Goal: Check status: Check status

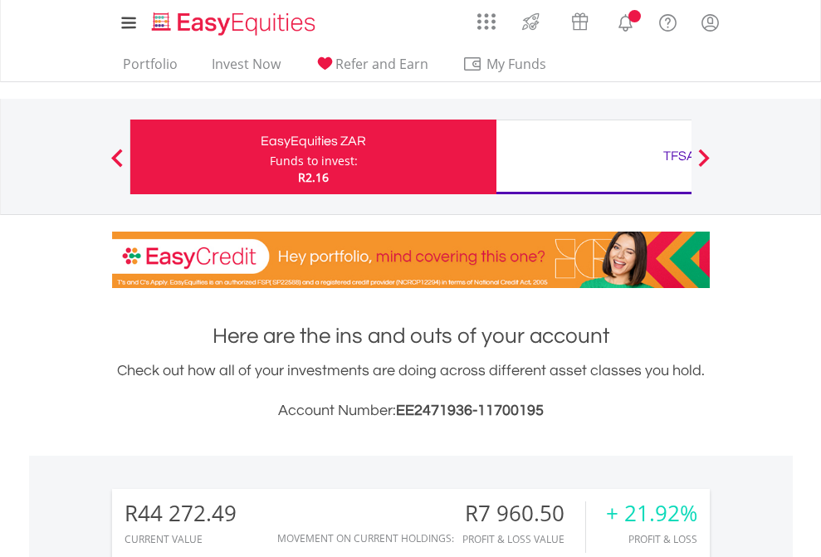
scroll to position [159, 261]
click at [270, 157] on div "Funds to invest:" at bounding box center [314, 161] width 88 height 17
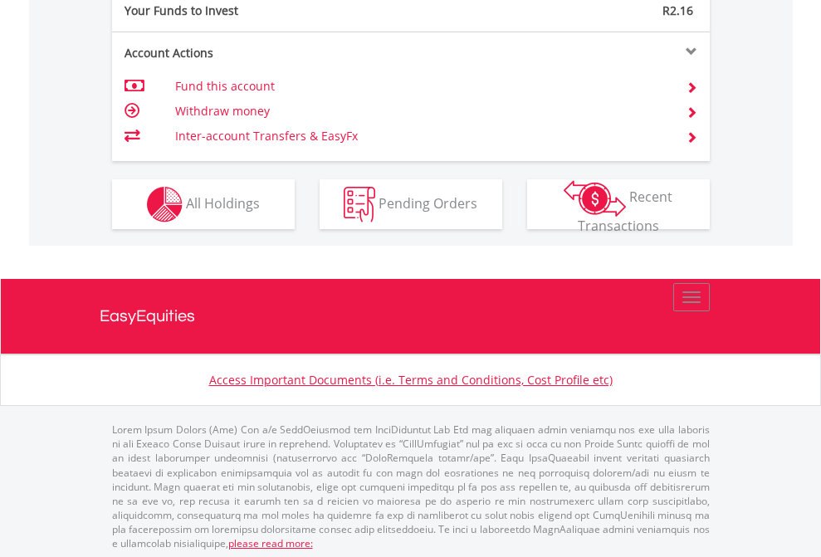
scroll to position [1657, 0]
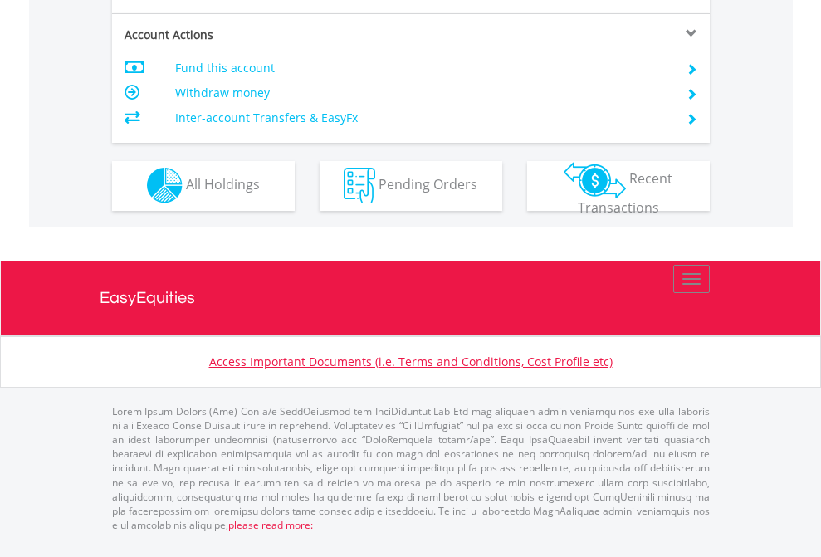
scroll to position [1552, 0]
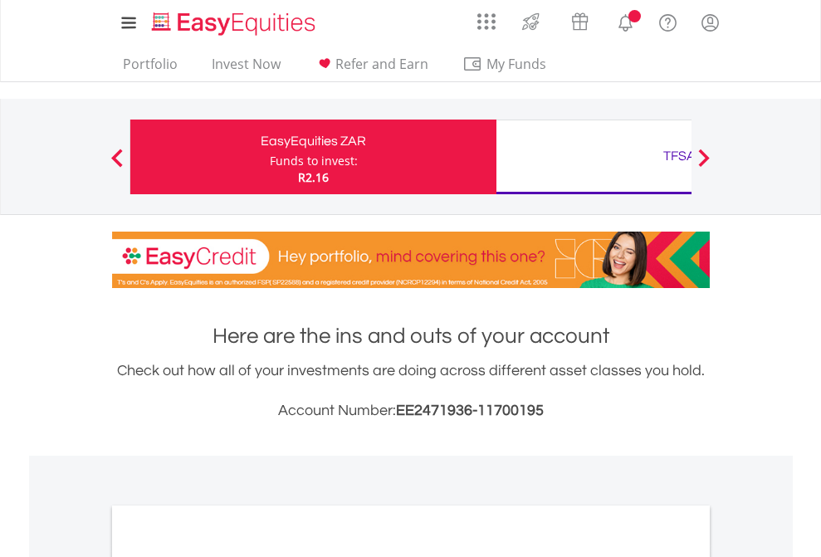
scroll to position [998, 0]
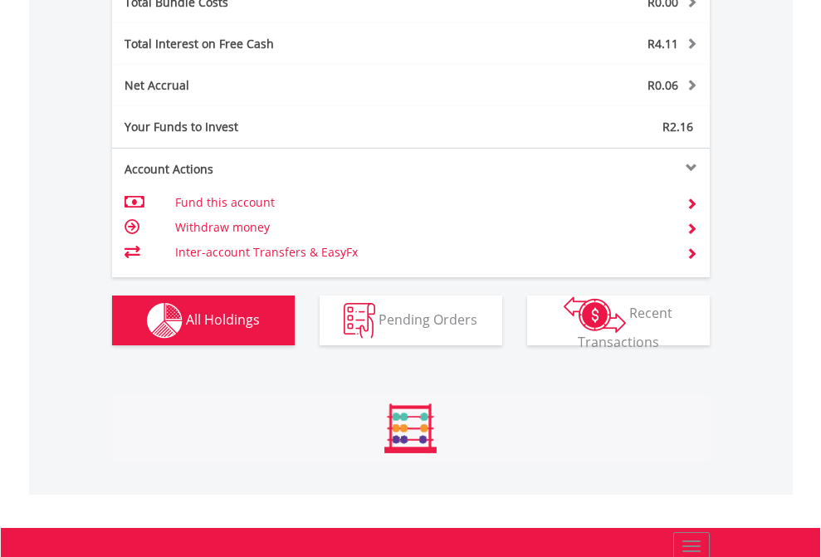
scroll to position [1945, 0]
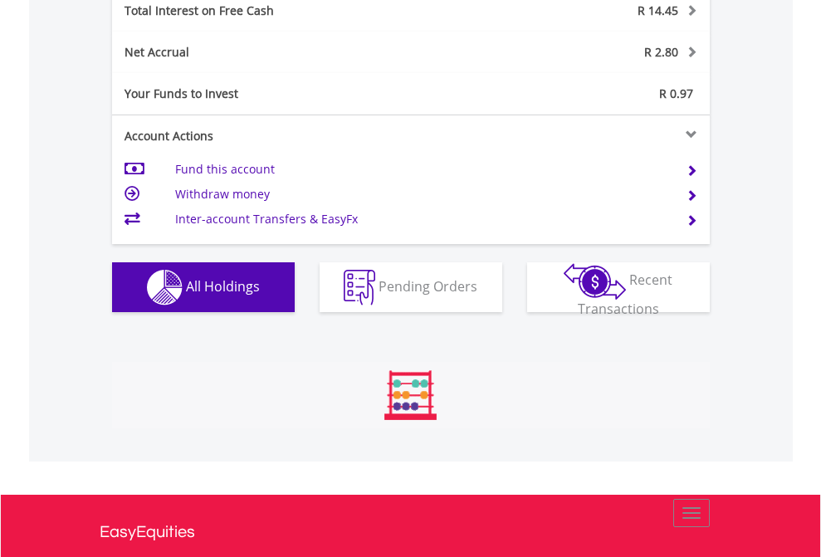
scroll to position [159, 261]
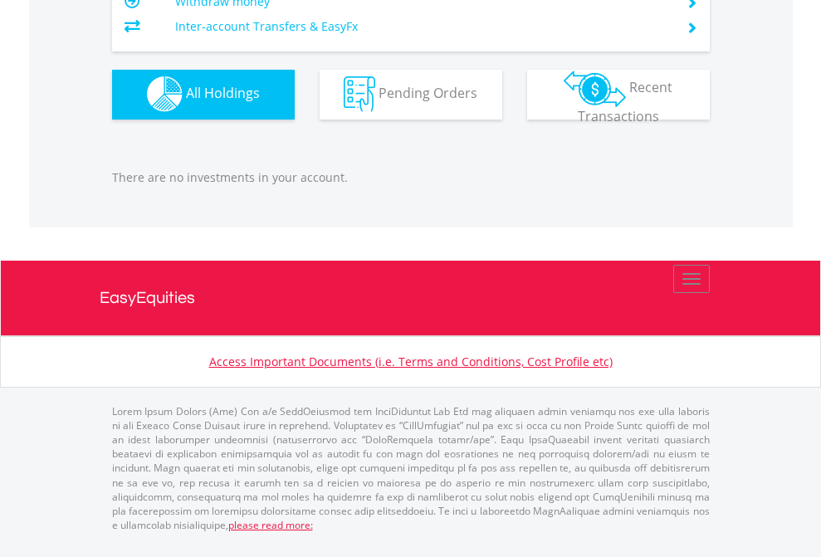
scroll to position [159, 261]
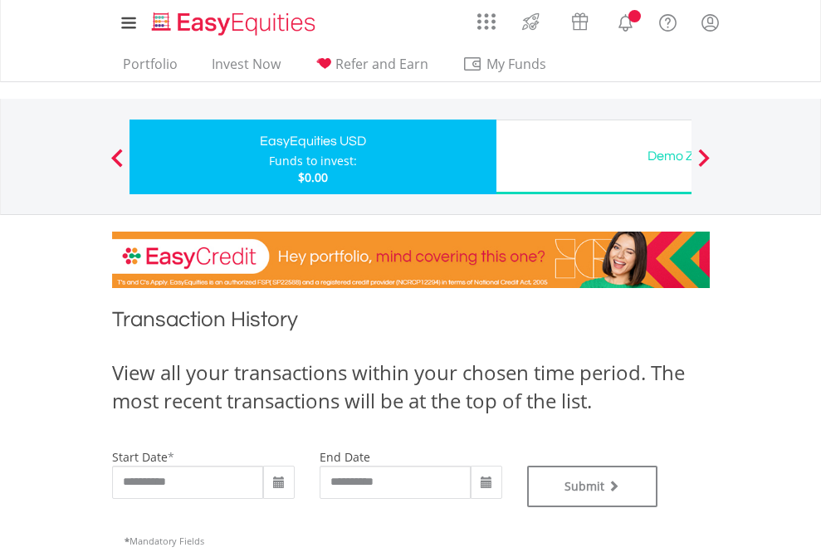
type input "**********"
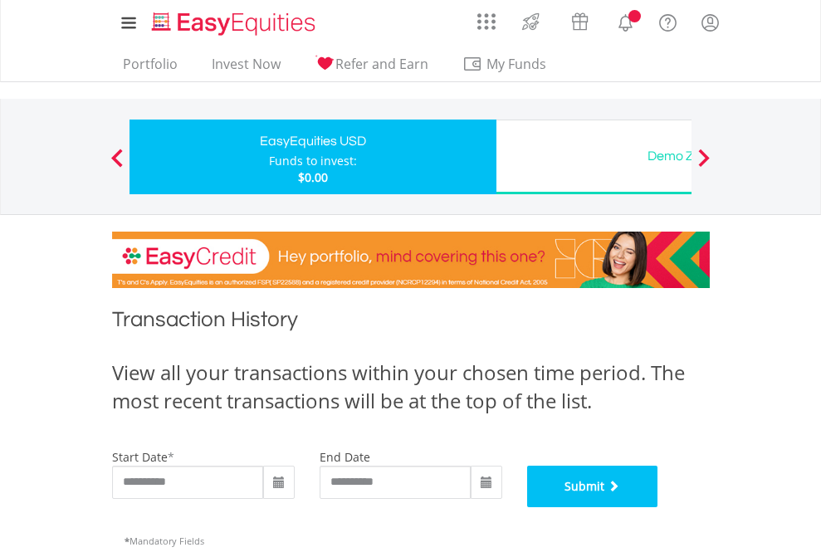
click at [658, 507] on button "Submit" at bounding box center [592, 486] width 131 height 41
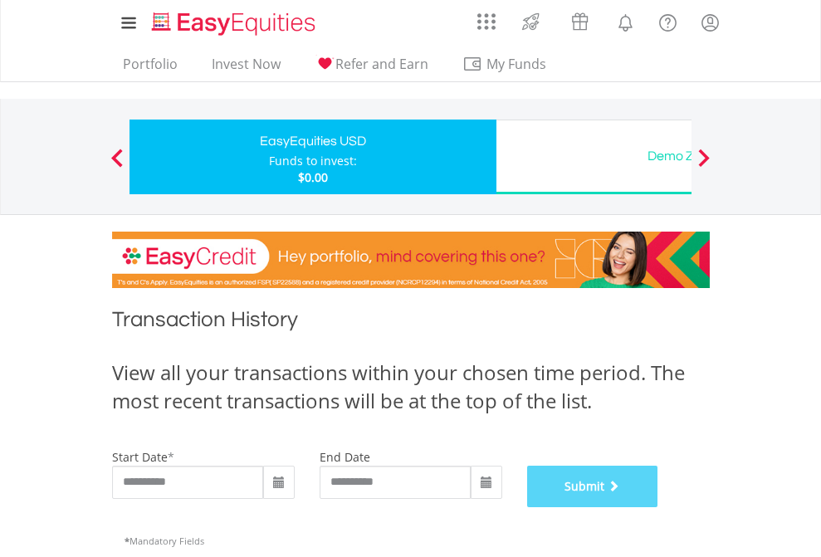
scroll to position [673, 0]
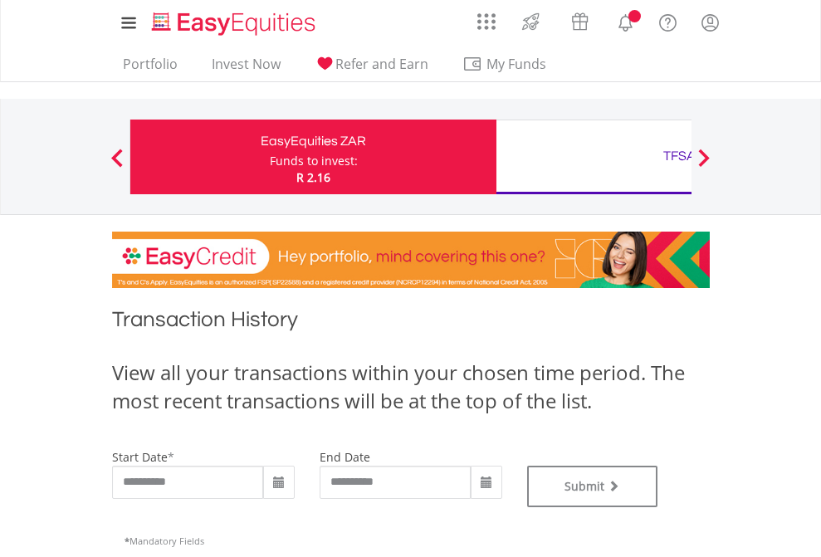
click at [593, 157] on div "TFSA" at bounding box center [679, 155] width 346 height 23
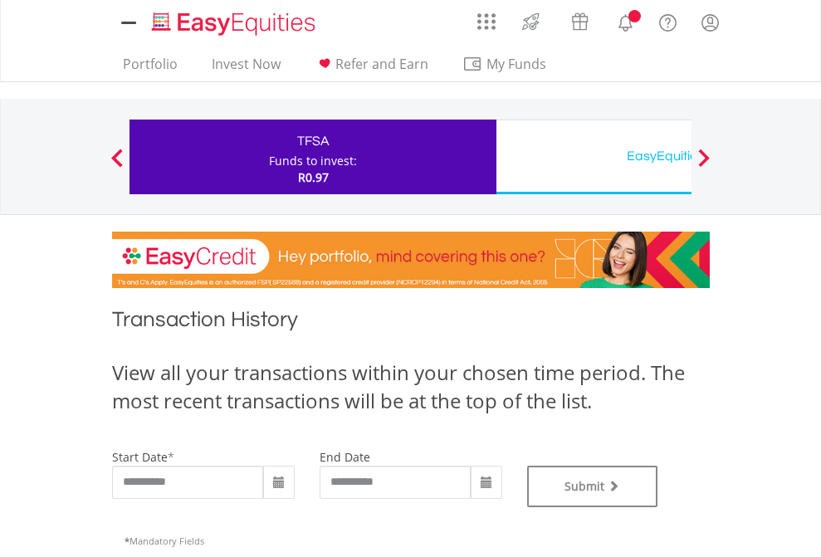
type input "**********"
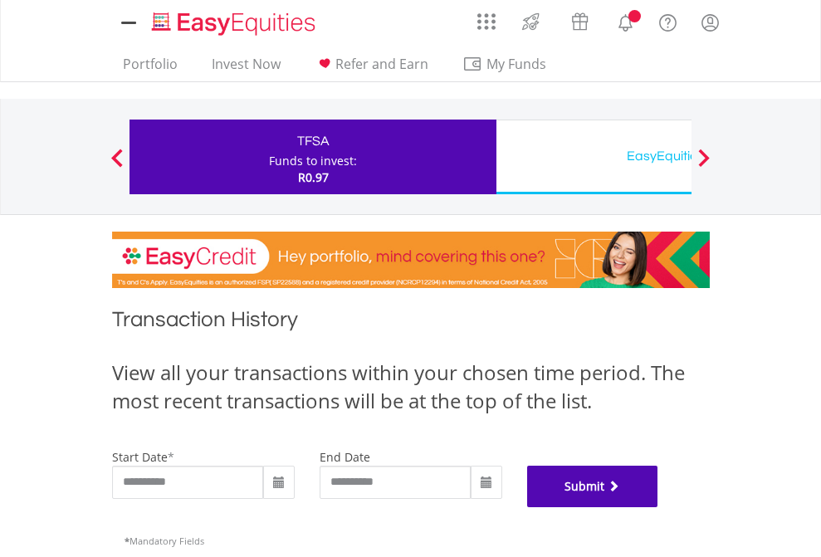
click at [658, 507] on button "Submit" at bounding box center [592, 486] width 131 height 41
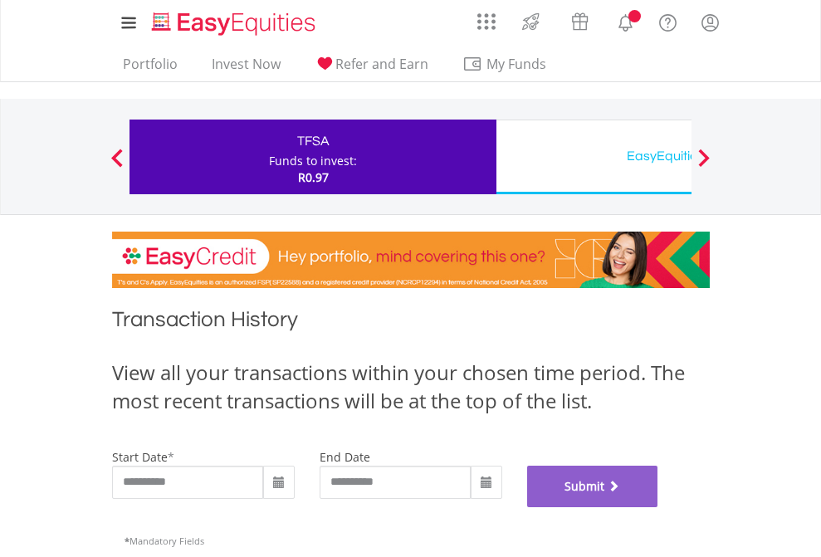
scroll to position [673, 0]
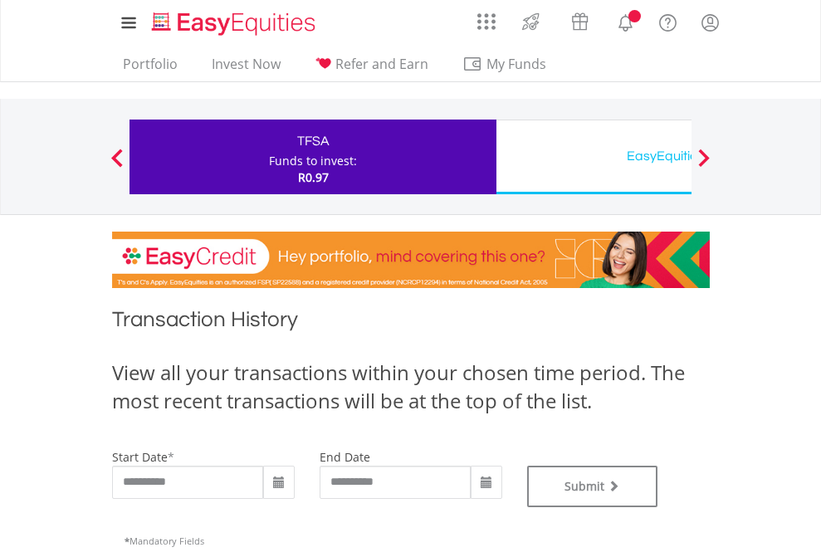
click at [593, 157] on div "EasyEquities USD" at bounding box center [679, 155] width 346 height 23
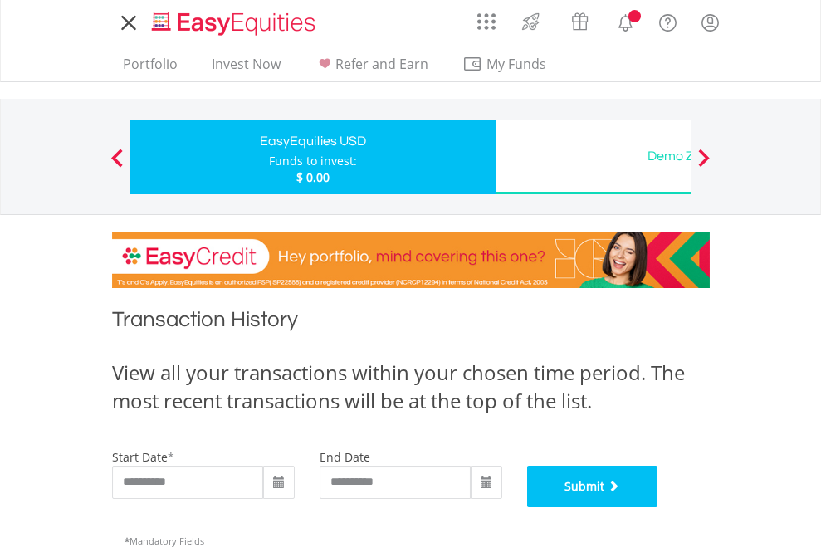
click at [658, 507] on button "Submit" at bounding box center [592, 486] width 131 height 41
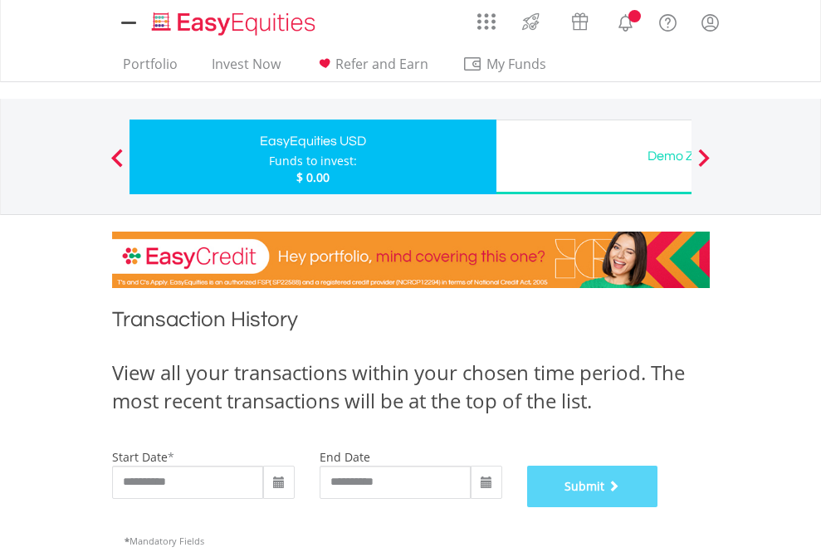
scroll to position [673, 0]
